Goal: Information Seeking & Learning: Learn about a topic

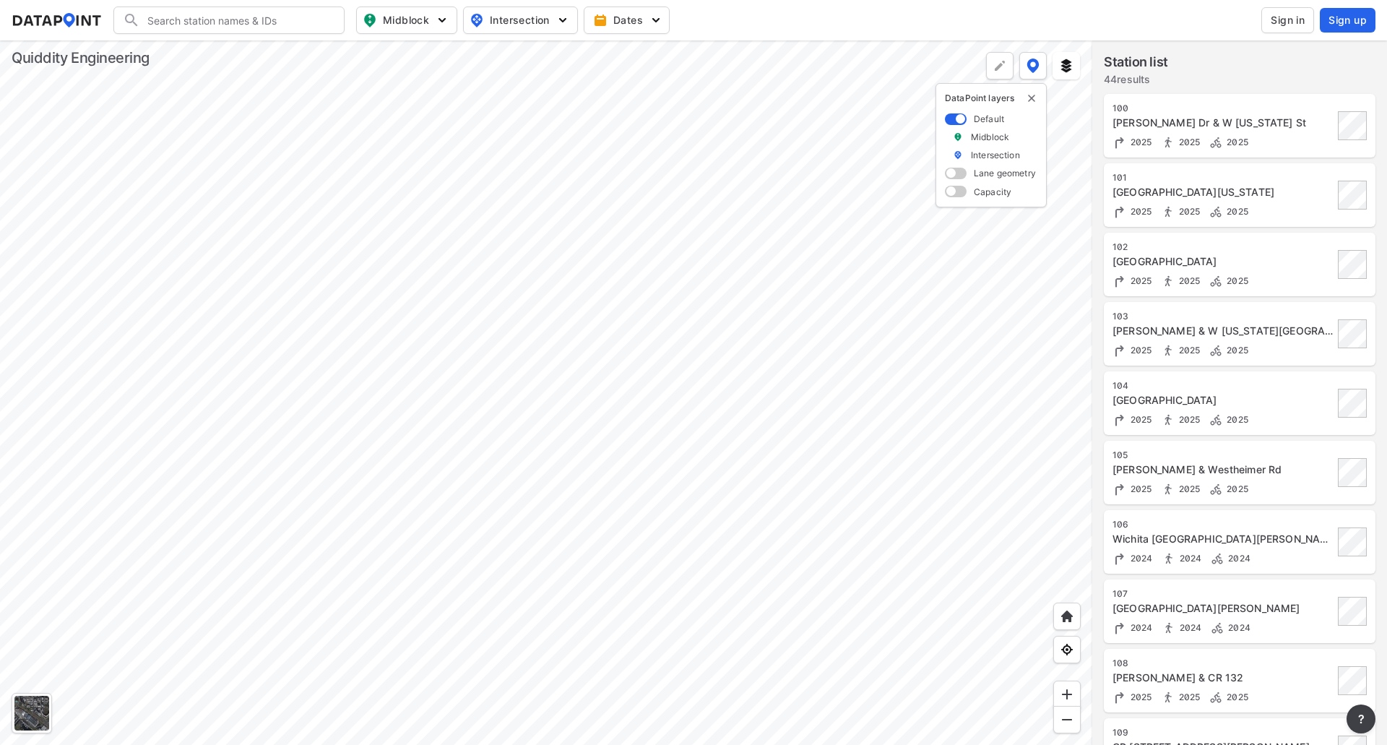
click at [686, 411] on div at bounding box center [546, 392] width 1092 height 704
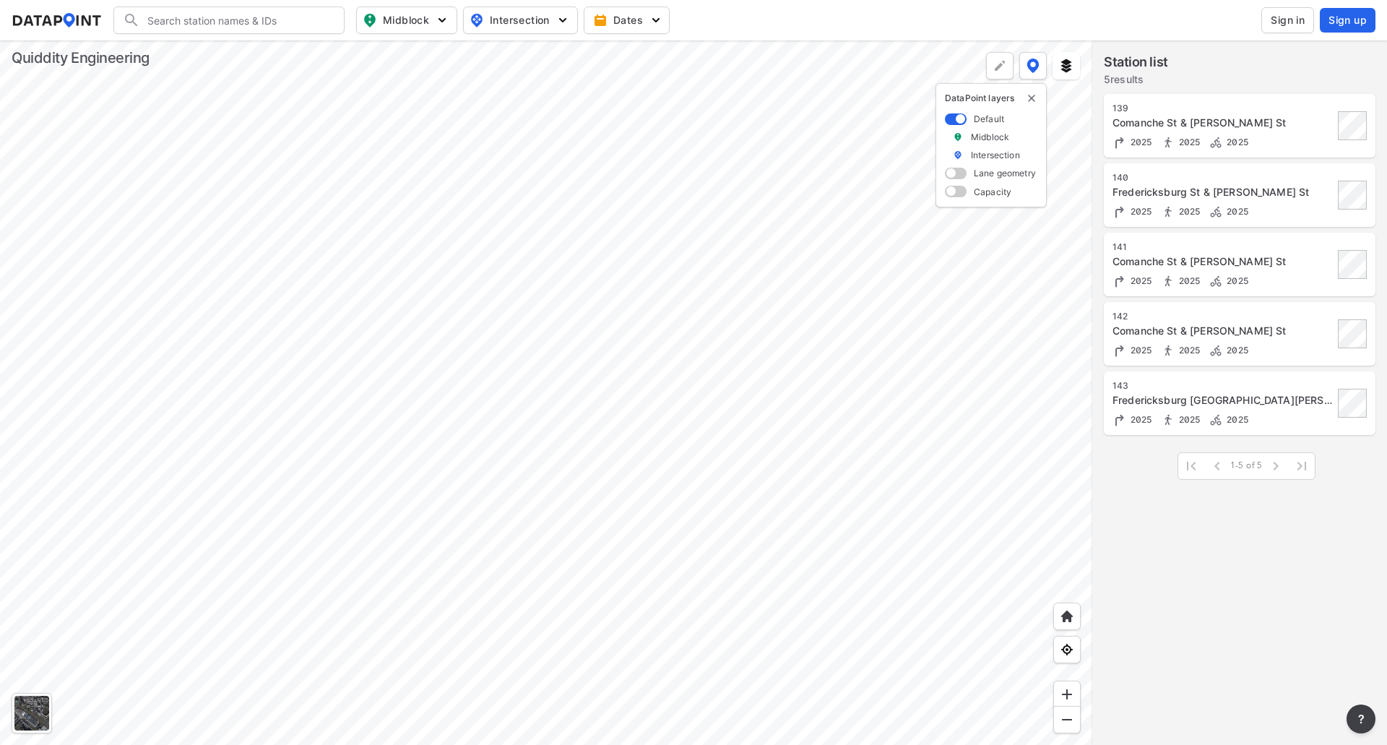
click at [535, 321] on div at bounding box center [546, 392] width 1092 height 704
click at [678, 177] on div at bounding box center [546, 392] width 1092 height 704
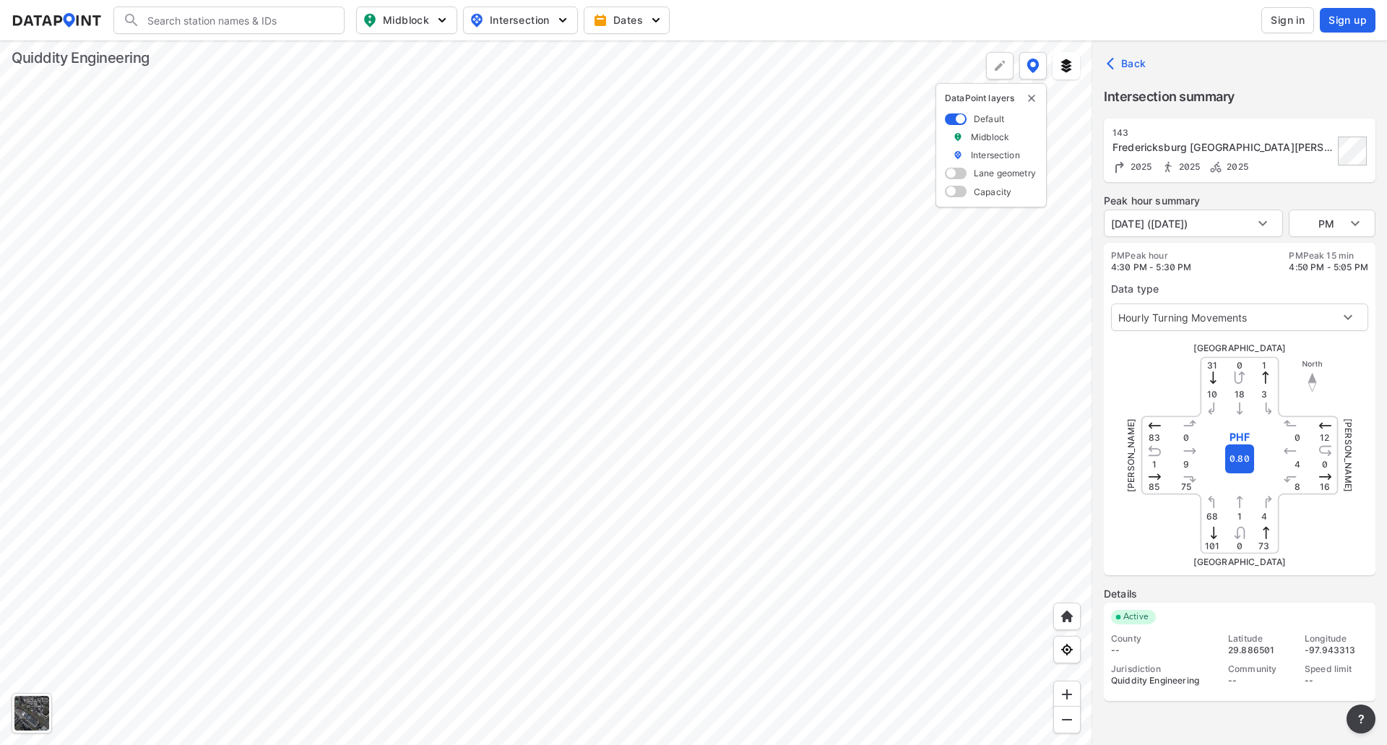
click at [1226, 204] on label "Peak hour summary" at bounding box center [1240, 201] width 272 height 14
click at [1329, 224] on body "Search Please enter a search term. Midblock Intersection Dates Sign in Sign up …" at bounding box center [693, 372] width 1387 height 745
click at [1319, 169] on li "AM" at bounding box center [1332, 168] width 87 height 27
click at [1322, 220] on body "Search Please enter a search term. Midblock Intersection Dates Sign in Sign up …" at bounding box center [693, 372] width 1387 height 745
click at [1301, 246] on li "MID" at bounding box center [1332, 250] width 87 height 27
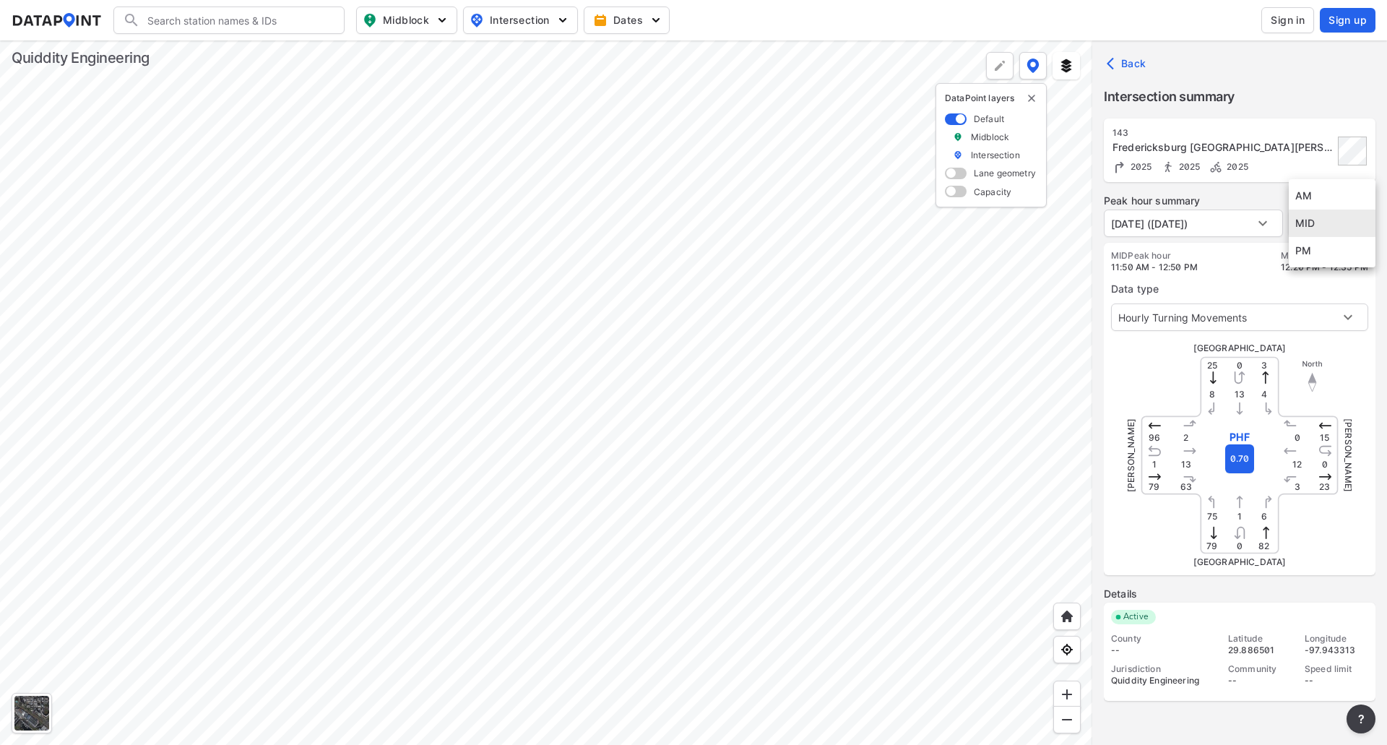
click at [1311, 215] on body "Search Please enter a search term. Midblock Intersection Dates Sign in Sign up …" at bounding box center [693, 372] width 1387 height 745
click at [1310, 194] on li "AM" at bounding box center [1332, 195] width 87 height 27
type input "AM"
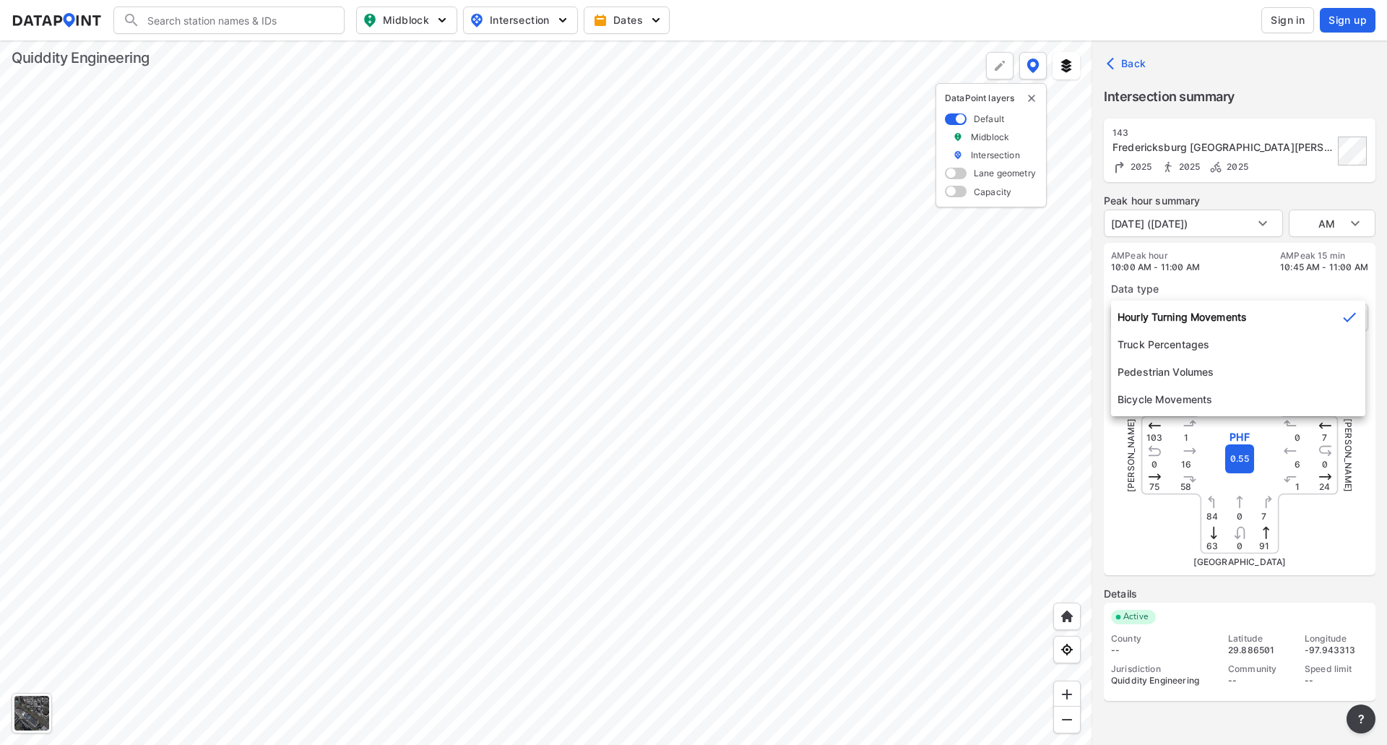
click at [1180, 327] on body "Search Please enter a search term. Midblock Intersection Dates Sign in Sign up …" at bounding box center [693, 372] width 1387 height 745
click at [1177, 345] on li "Truck Percentages" at bounding box center [1238, 344] width 254 height 27
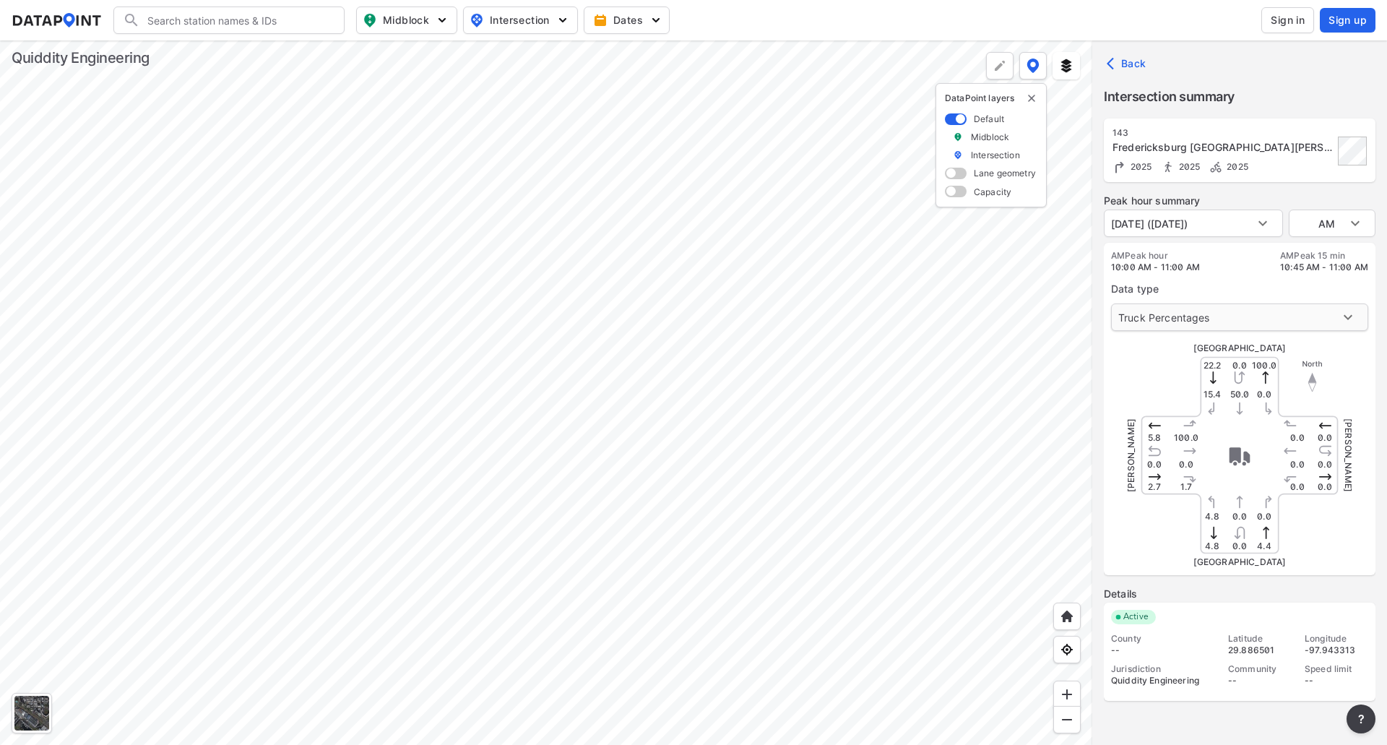
click at [1173, 308] on body "Search Please enter a search term. Midblock Intersection Dates Sign in Sign up …" at bounding box center [693, 372] width 1387 height 745
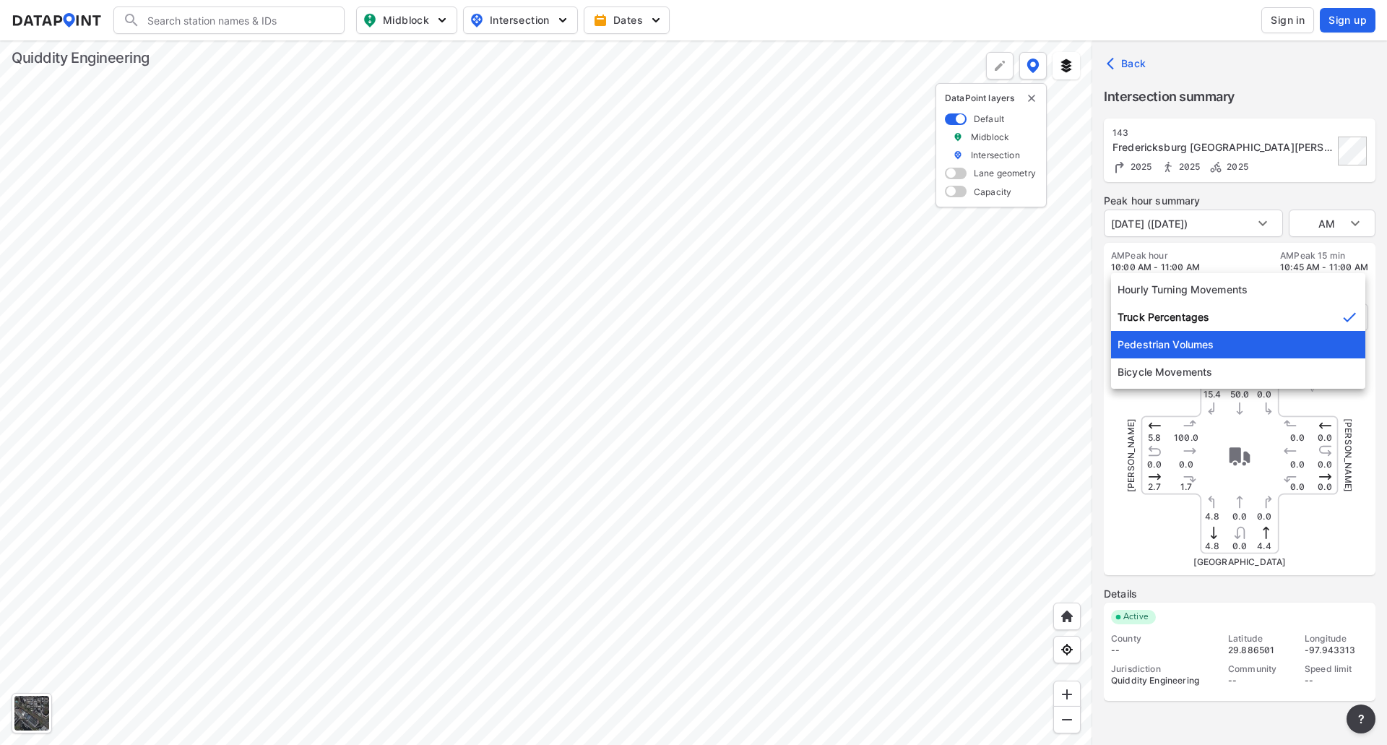
click at [1172, 348] on li "Pedestrian Volumes" at bounding box center [1238, 344] width 254 height 27
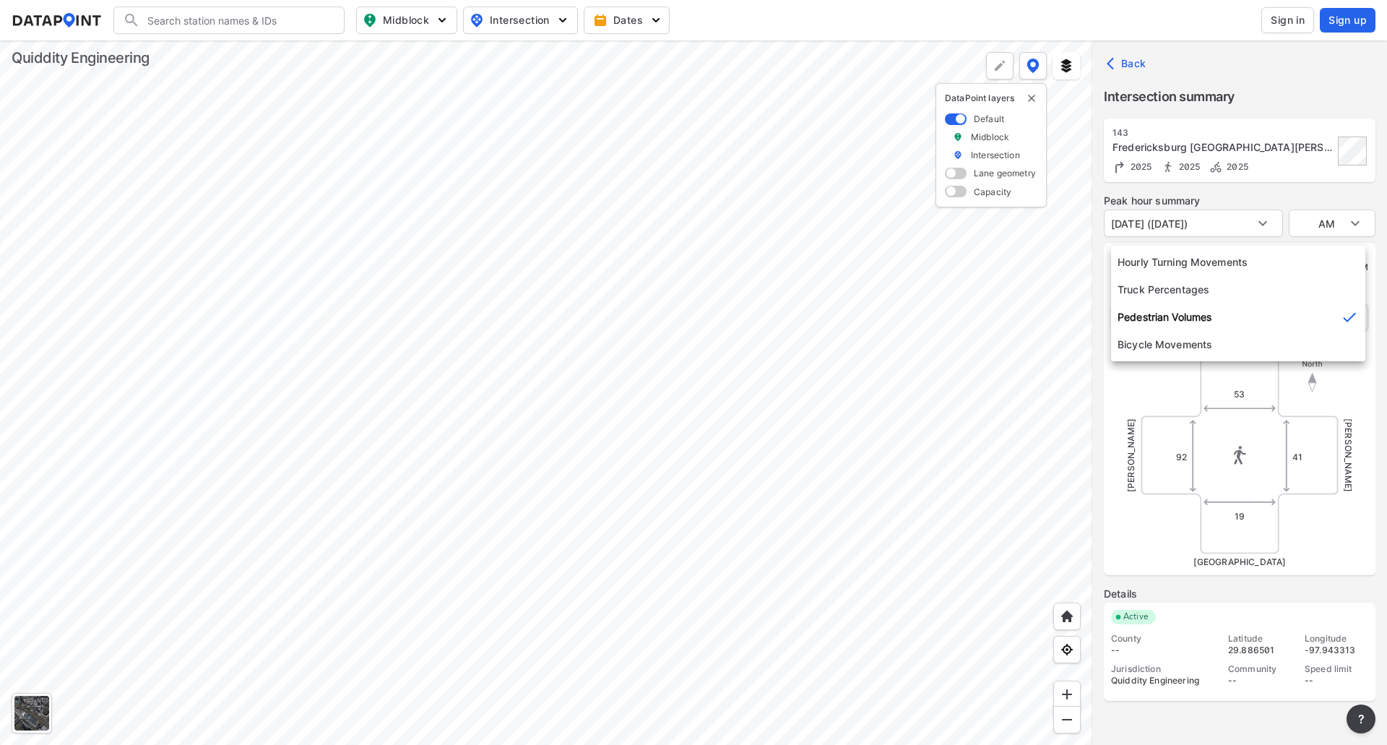
click at [1173, 311] on body "Search Please enter a search term. Midblock Intersection Dates Sign in Sign up …" at bounding box center [693, 372] width 1387 height 745
click at [1168, 350] on li "Bicycle Movements" at bounding box center [1238, 344] width 254 height 27
click at [1170, 313] on body "Search Please enter a search term. Midblock Intersection Dates Sign in Sign up …" at bounding box center [693, 372] width 1387 height 745
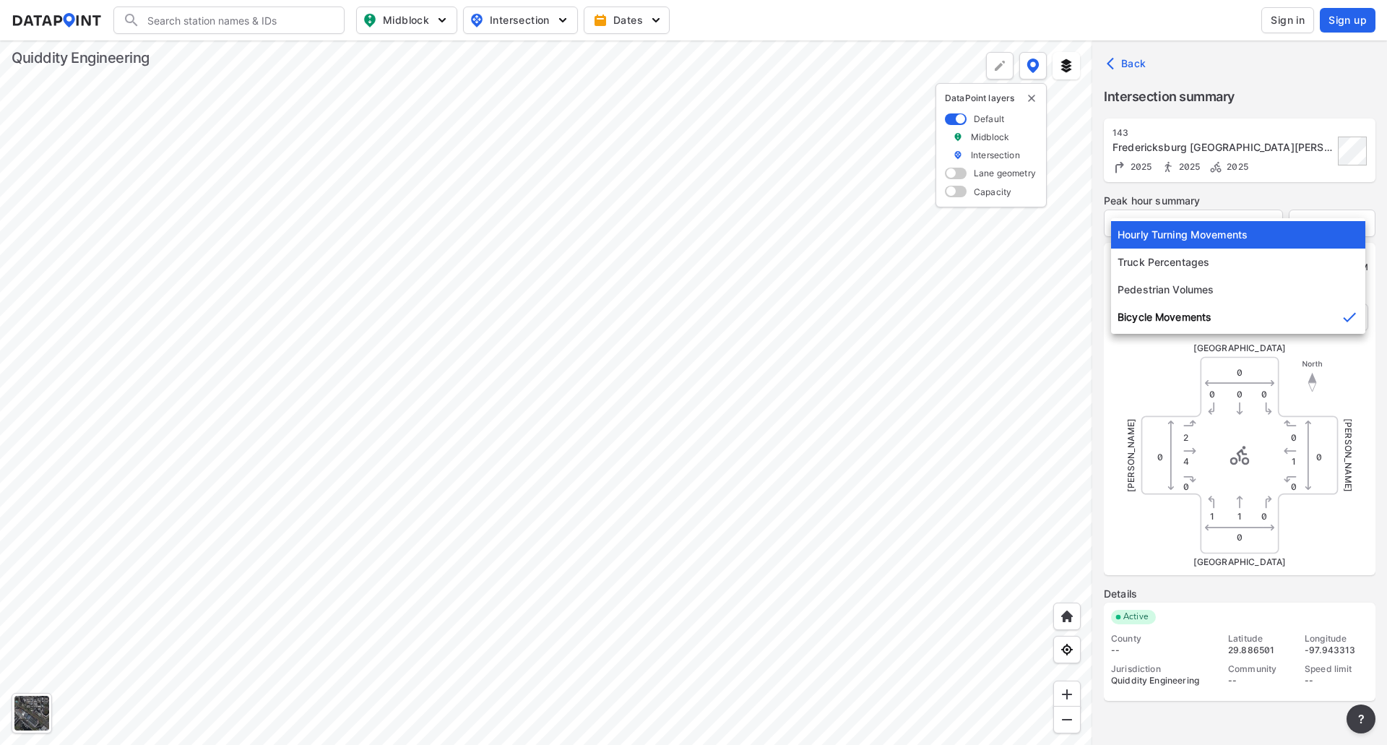
click at [1176, 238] on li "Hourly Turning Movements" at bounding box center [1238, 234] width 254 height 27
type input "0"
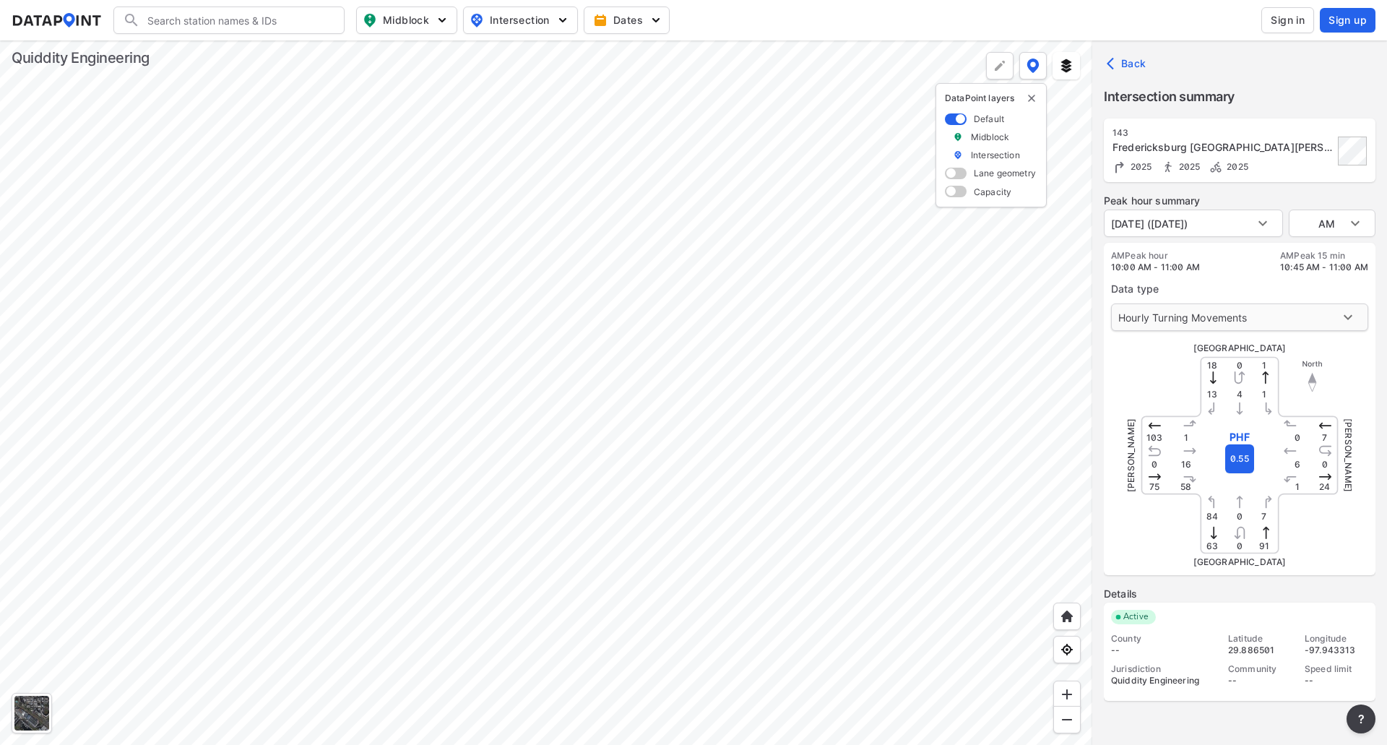
click at [1177, 321] on body "Search Please enter a search term. Midblock Intersection Dates Sign in Sign up …" at bounding box center [693, 372] width 1387 height 745
click at [1177, 321] on li "Hourly Turning Movements" at bounding box center [1238, 316] width 254 height 27
click at [1143, 379] on div "[PERSON_NAME] St [PERSON_NAME] St" at bounding box center [1239, 455] width 217 height 217
click at [1180, 234] on body "Search Please enter a search term. Midblock Intersection Dates Sign in Sign up …" at bounding box center [693, 372] width 1387 height 745
click at [1180, 229] on li "[DATE] ([DATE])" at bounding box center [1149, 222] width 90 height 27
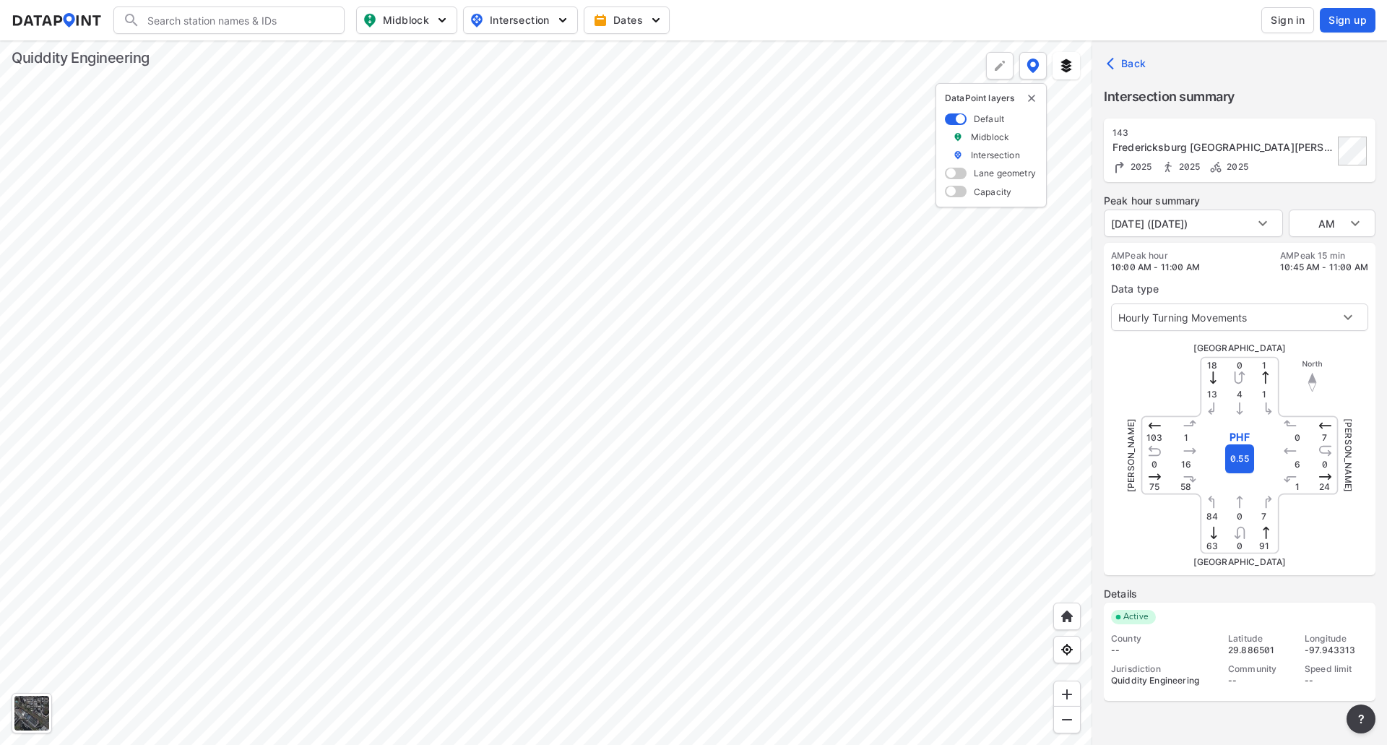
click at [731, 566] on div at bounding box center [546, 392] width 1092 height 704
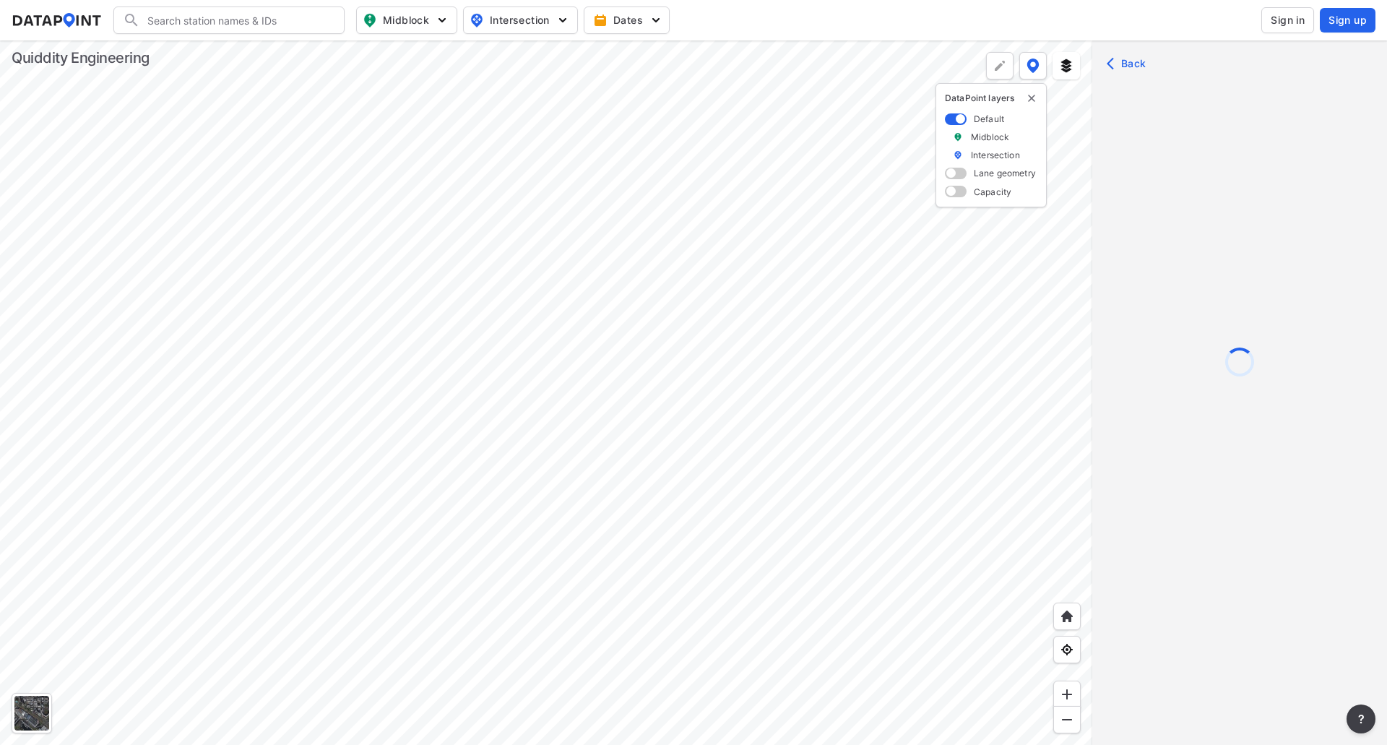
click at [565, 423] on div at bounding box center [546, 392] width 1092 height 704
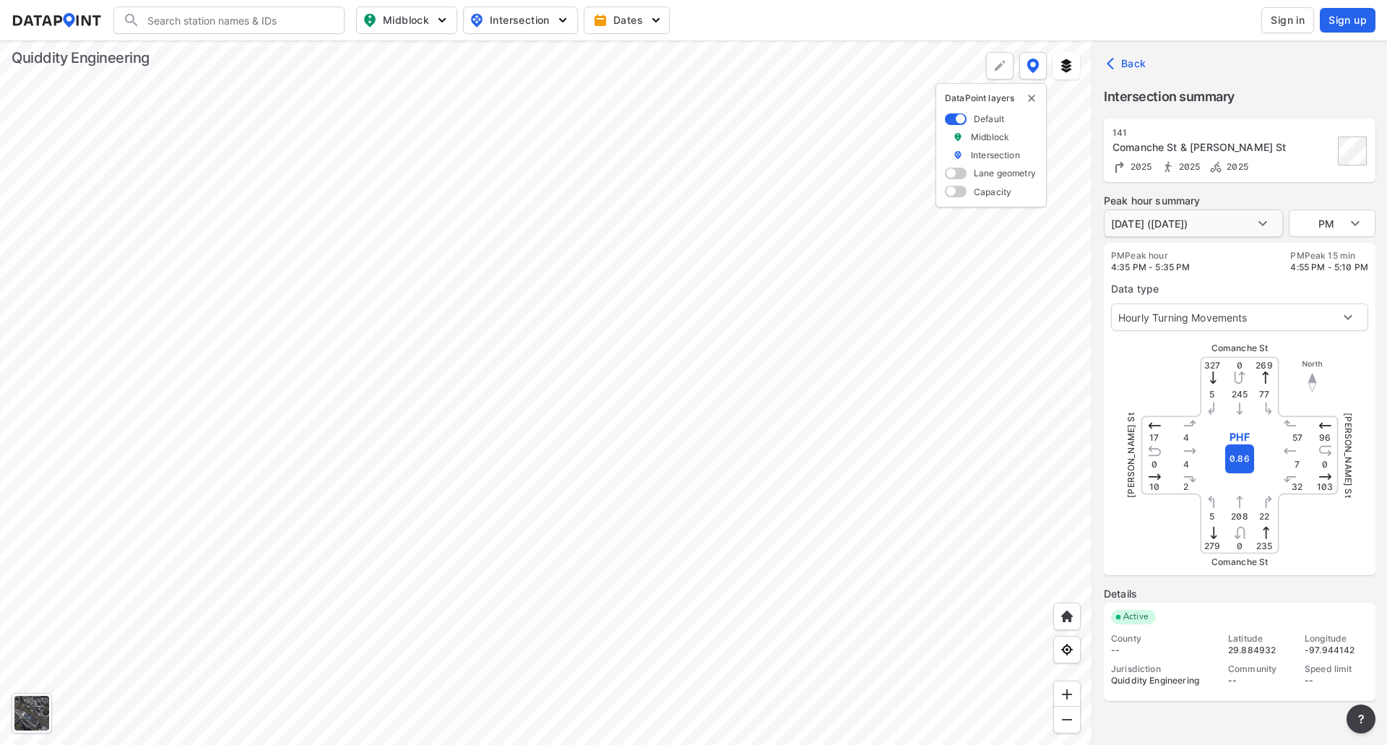
click at [1228, 222] on body "Search Please enter a search term. Midblock Intersection Dates Sign in Sign up …" at bounding box center [693, 372] width 1387 height 745
click at [1193, 222] on li "[DATE] ([DATE])" at bounding box center [1149, 222] width 90 height 27
click at [1216, 267] on div "PM Peak hour 4:35 PM - 5:35 PM PM Peak 15 min 4:55 PM - 5:10 PM" at bounding box center [1239, 261] width 257 height 23
click at [527, 207] on div at bounding box center [546, 392] width 1092 height 704
click at [1346, 228] on body "Search Please enter a search term. Midblock Intersection Dates Sign in Sign up …" at bounding box center [693, 372] width 1387 height 745
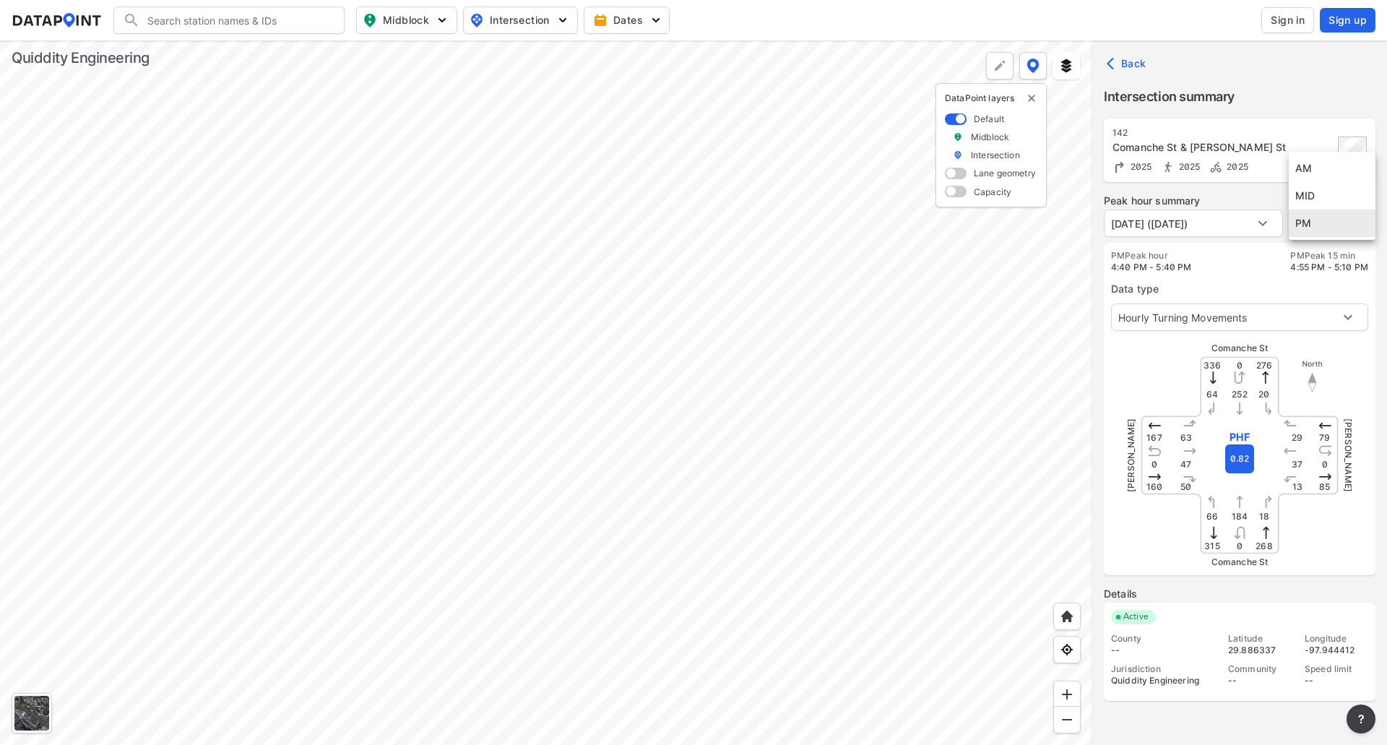
click at [1307, 171] on li "AM" at bounding box center [1332, 168] width 87 height 27
type input "AM"
click at [676, 181] on div at bounding box center [546, 392] width 1092 height 704
click at [1318, 225] on body "Search Please enter a search term. Midblock Intersection Dates Sign in Sign up …" at bounding box center [693, 372] width 1387 height 745
click at [1322, 172] on li "AM" at bounding box center [1332, 168] width 87 height 27
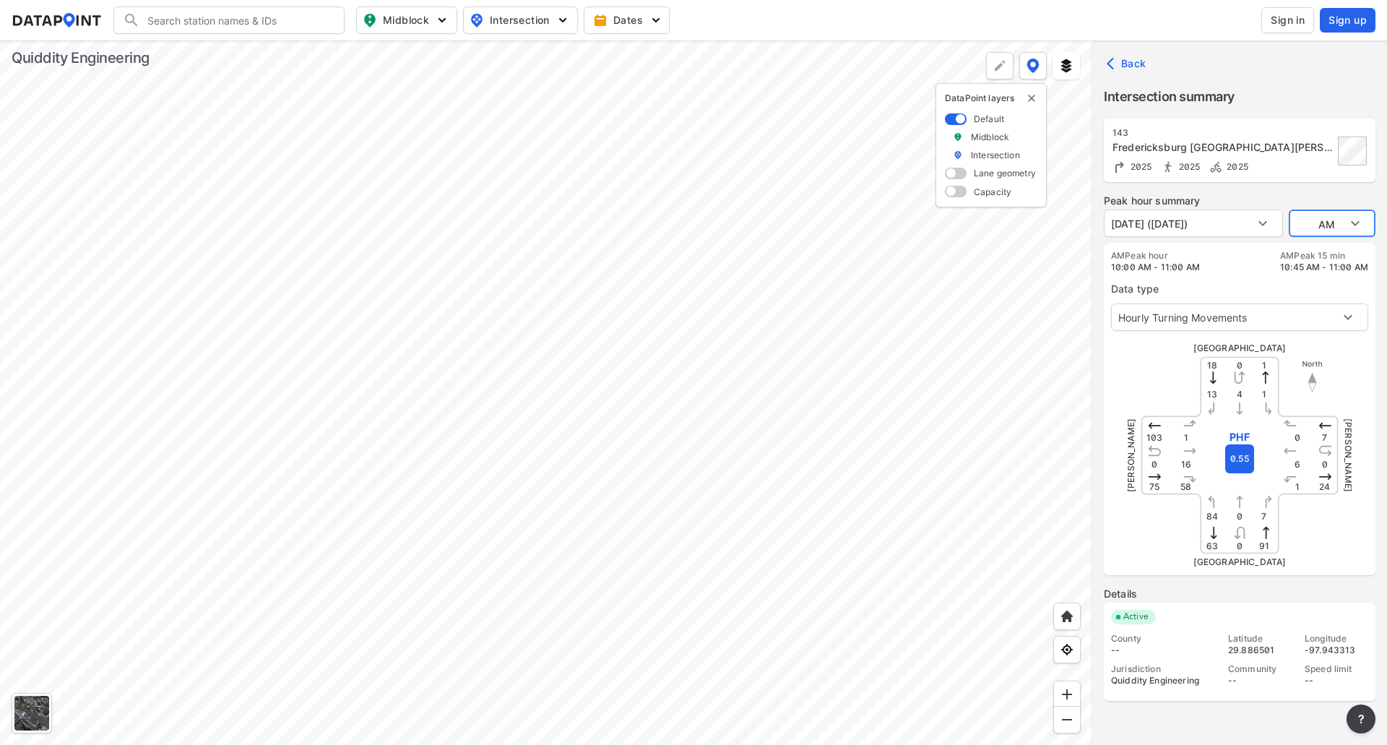
type input "PM"
click at [653, 241] on div at bounding box center [546, 392] width 1092 height 704
click at [548, 322] on div at bounding box center [546, 392] width 1092 height 704
click at [1328, 233] on body "Search Please enter a search term. Midblock Intersection Dates Sign in Sign up …" at bounding box center [693, 372] width 1387 height 745
click at [1323, 171] on li "AM" at bounding box center [1332, 168] width 87 height 27
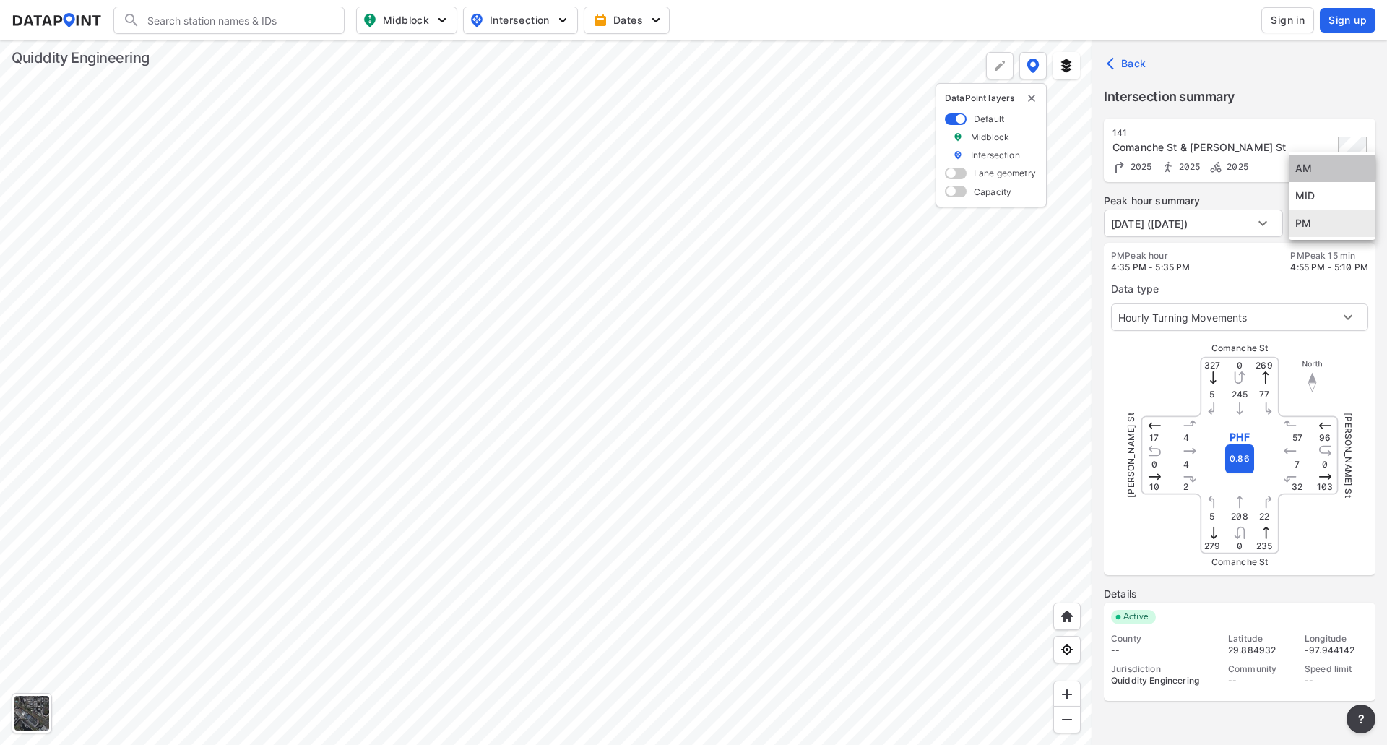
type input "AM"
click at [563, 490] on div at bounding box center [546, 392] width 1092 height 704
click at [1315, 227] on body "Search Please enter a search term. Midblock Intersection Dates Sign in Sign up …" at bounding box center [693, 372] width 1387 height 745
click at [1306, 170] on li "AM" at bounding box center [1332, 168] width 87 height 27
type input "AM"
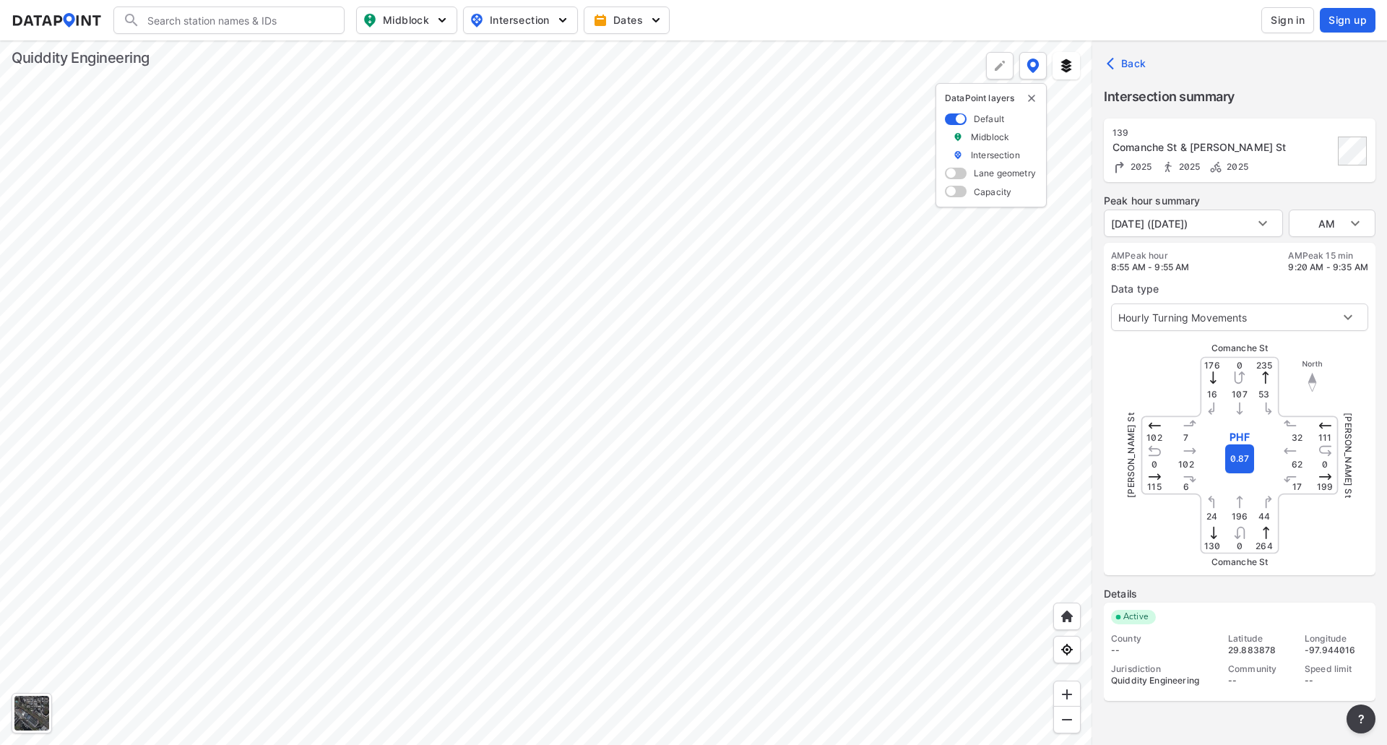
click at [710, 469] on div at bounding box center [546, 392] width 1092 height 704
click at [1318, 220] on body "Search Please enter a search term. Midblock Intersection Dates Sign in Sign up …" at bounding box center [693, 372] width 1387 height 745
click at [1309, 155] on li "AM" at bounding box center [1332, 168] width 87 height 27
type input "AM"
